Goal: Task Accomplishment & Management: Manage account settings

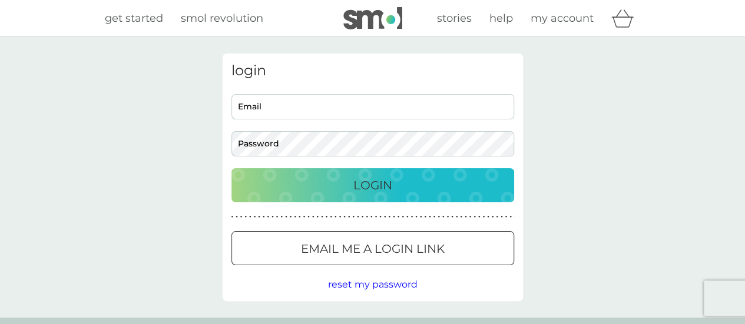
click at [240, 109] on input "Email" at bounding box center [372, 106] width 283 height 25
type input "[PERSON_NAME][EMAIL_ADDRESS][DOMAIN_NAME]"
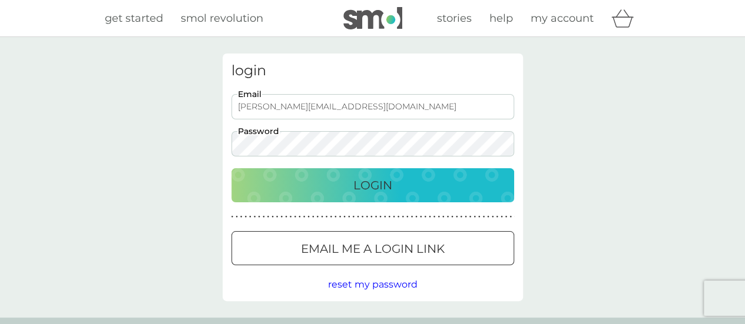
click at [247, 178] on div "Login" at bounding box center [372, 185] width 259 height 19
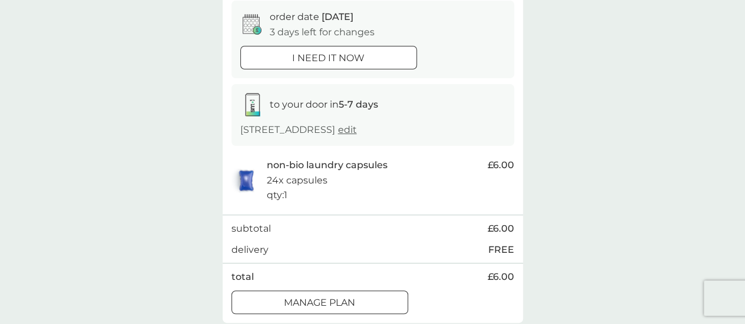
scroll to position [177, 0]
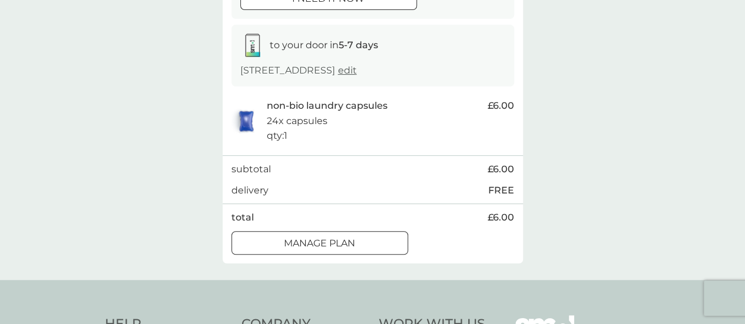
click at [345, 251] on p "Manage plan" at bounding box center [319, 243] width 71 height 15
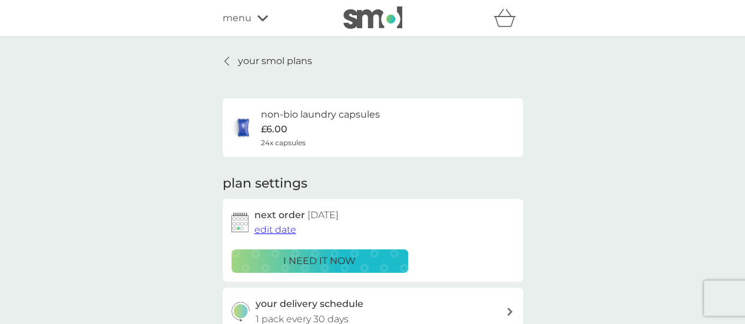
click at [287, 231] on span "edit date" at bounding box center [275, 229] width 42 height 11
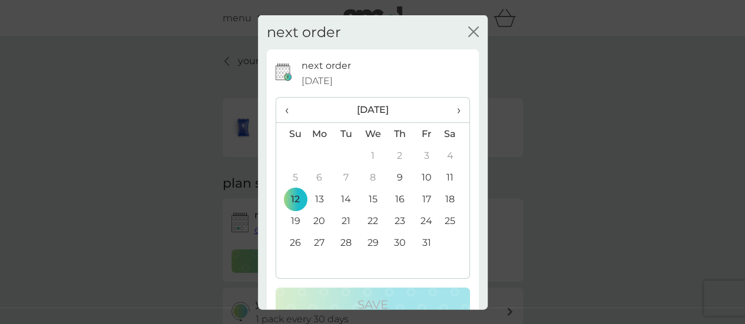
click at [449, 109] on span "›" at bounding box center [454, 110] width 12 height 25
click at [320, 198] on td "10" at bounding box center [319, 199] width 27 height 22
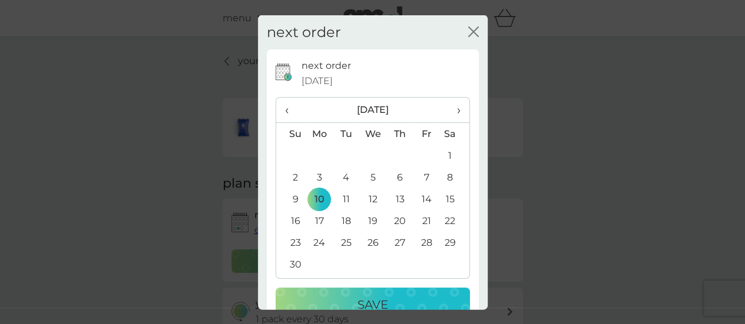
click at [374, 296] on p "Save" at bounding box center [372, 305] width 31 height 19
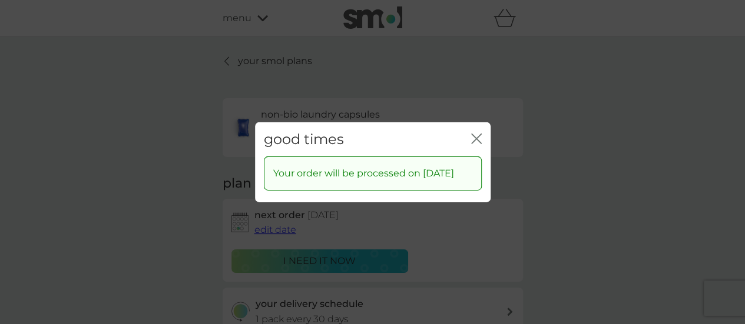
click at [473, 133] on icon "close" at bounding box center [476, 138] width 11 height 11
